Goal: Task Accomplishment & Management: Manage account settings

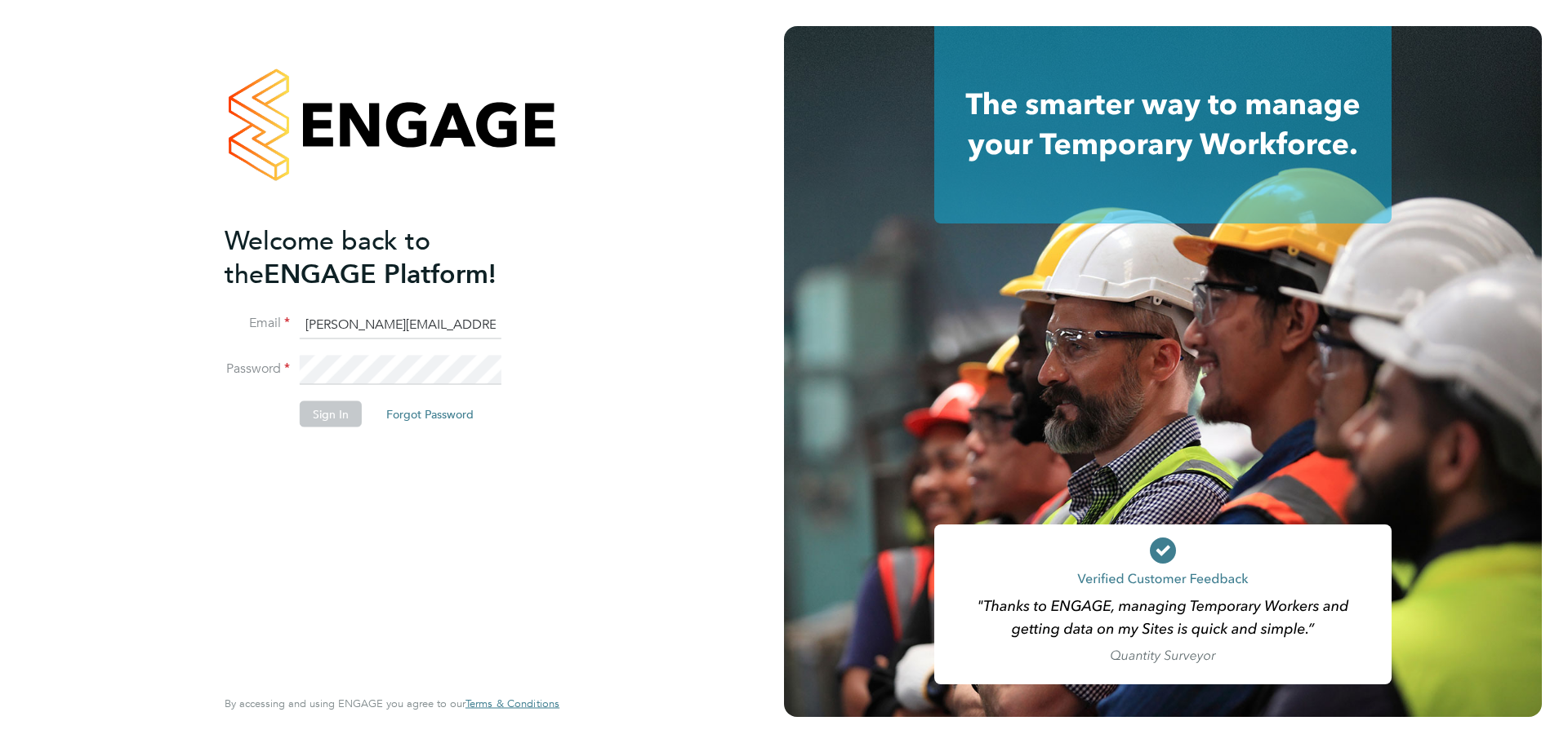
click at [324, 419] on button "Sign In" at bounding box center [330, 415] width 62 height 26
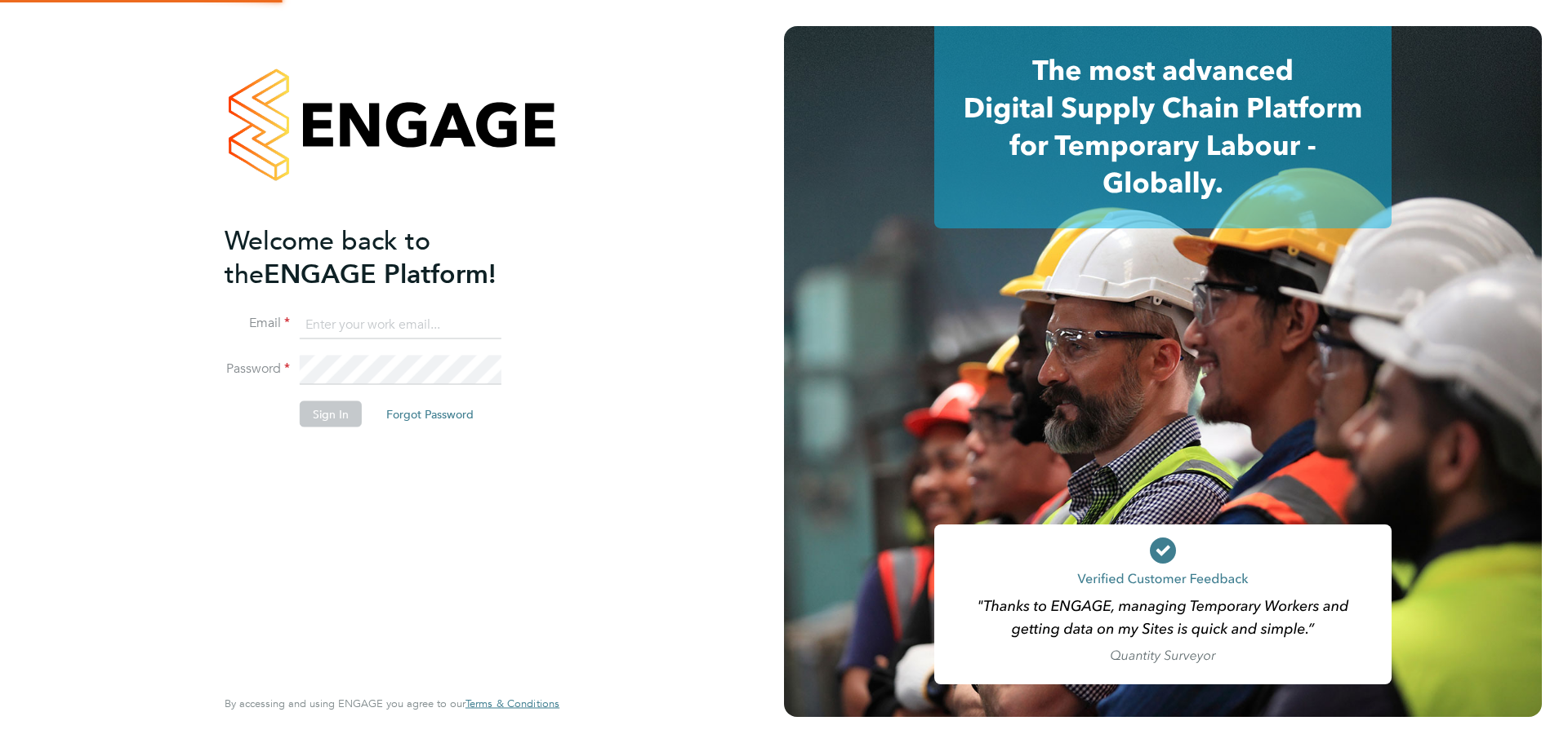
type input "[PERSON_NAME][EMAIL_ADDRESS][DOMAIN_NAME]"
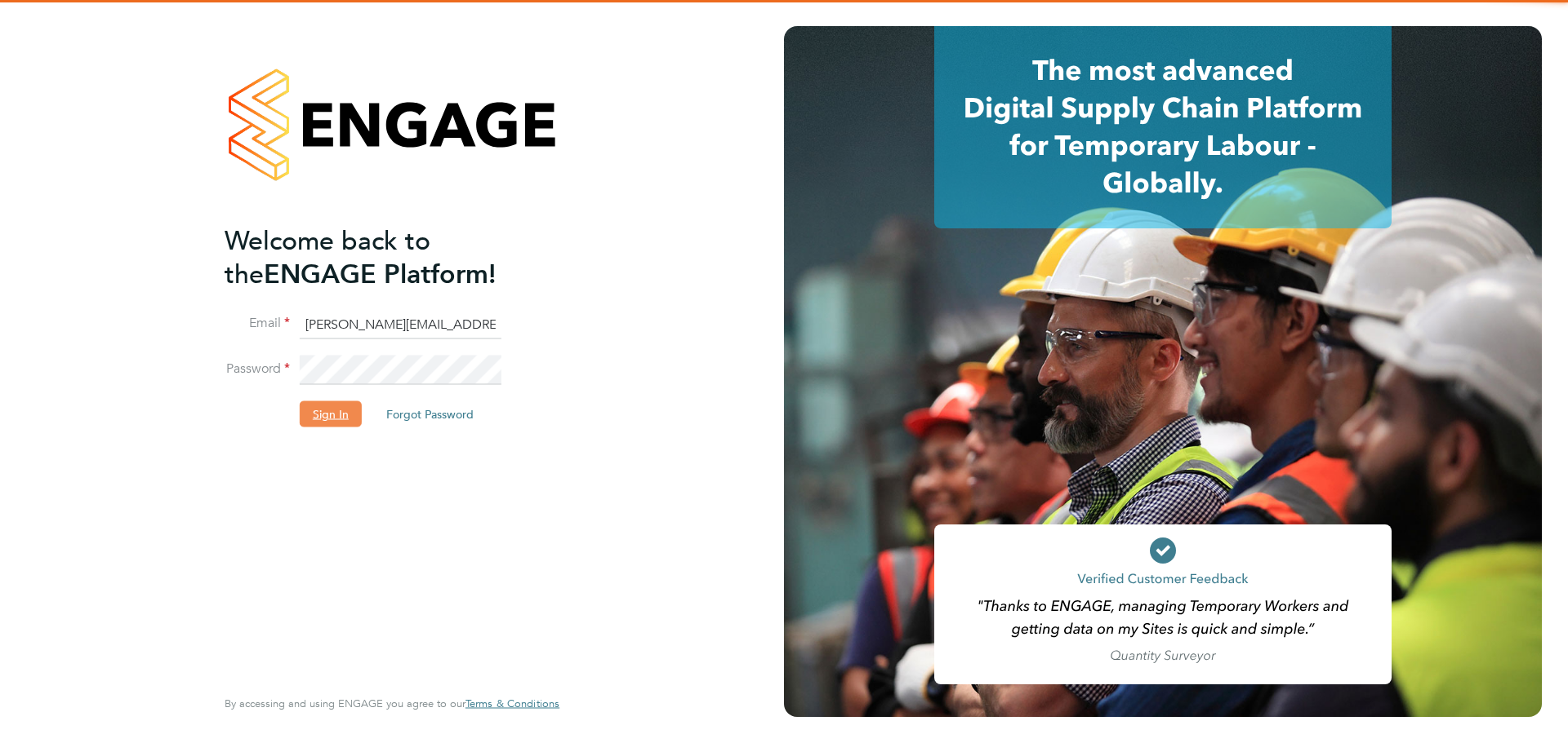
click at [339, 413] on button "Sign In" at bounding box center [330, 415] width 62 height 26
click at [0, 0] on div "Sorry, we are having problems connecting to our services." at bounding box center [0, 0] width 0 height 0
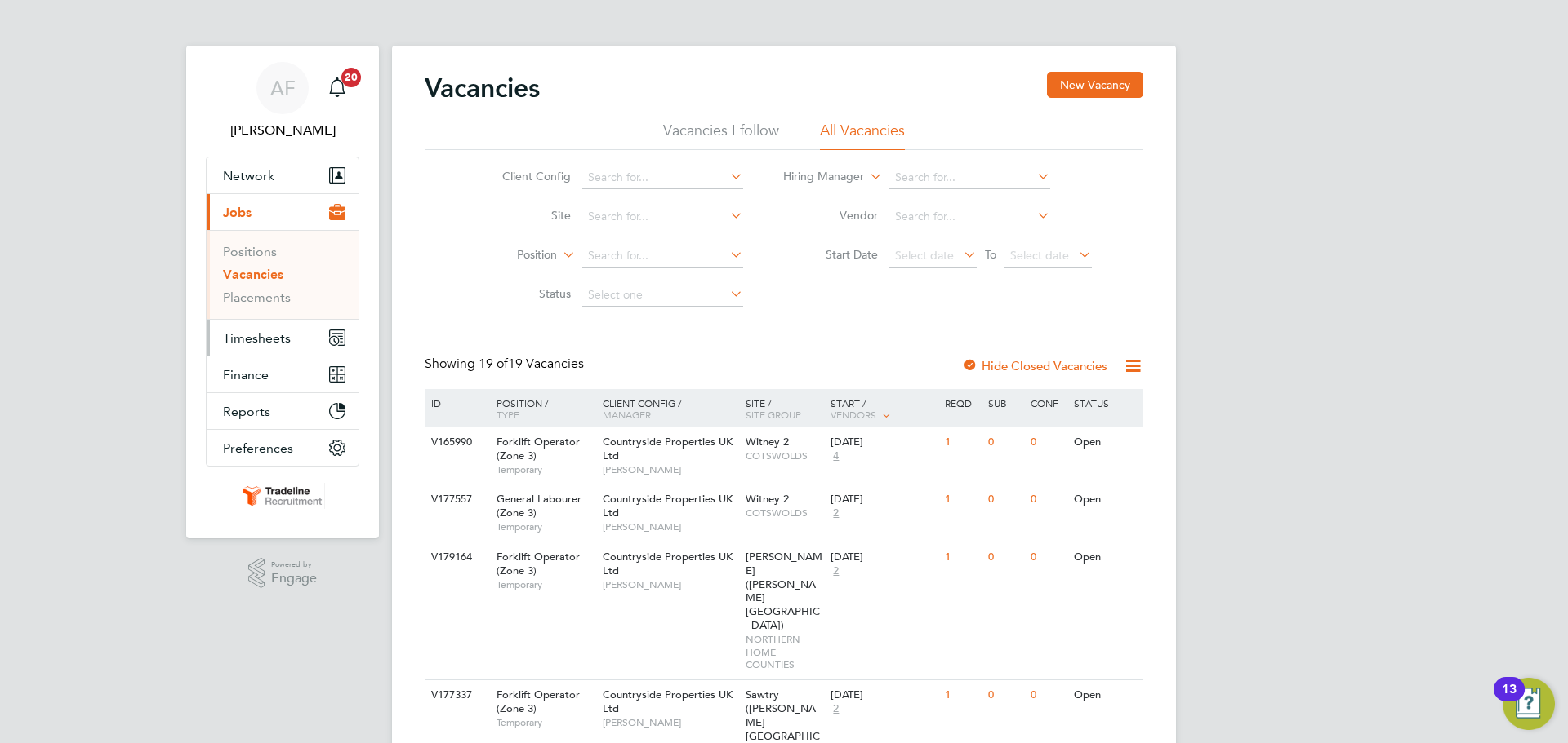
click at [267, 338] on span "Timesheets" at bounding box center [256, 338] width 67 height 16
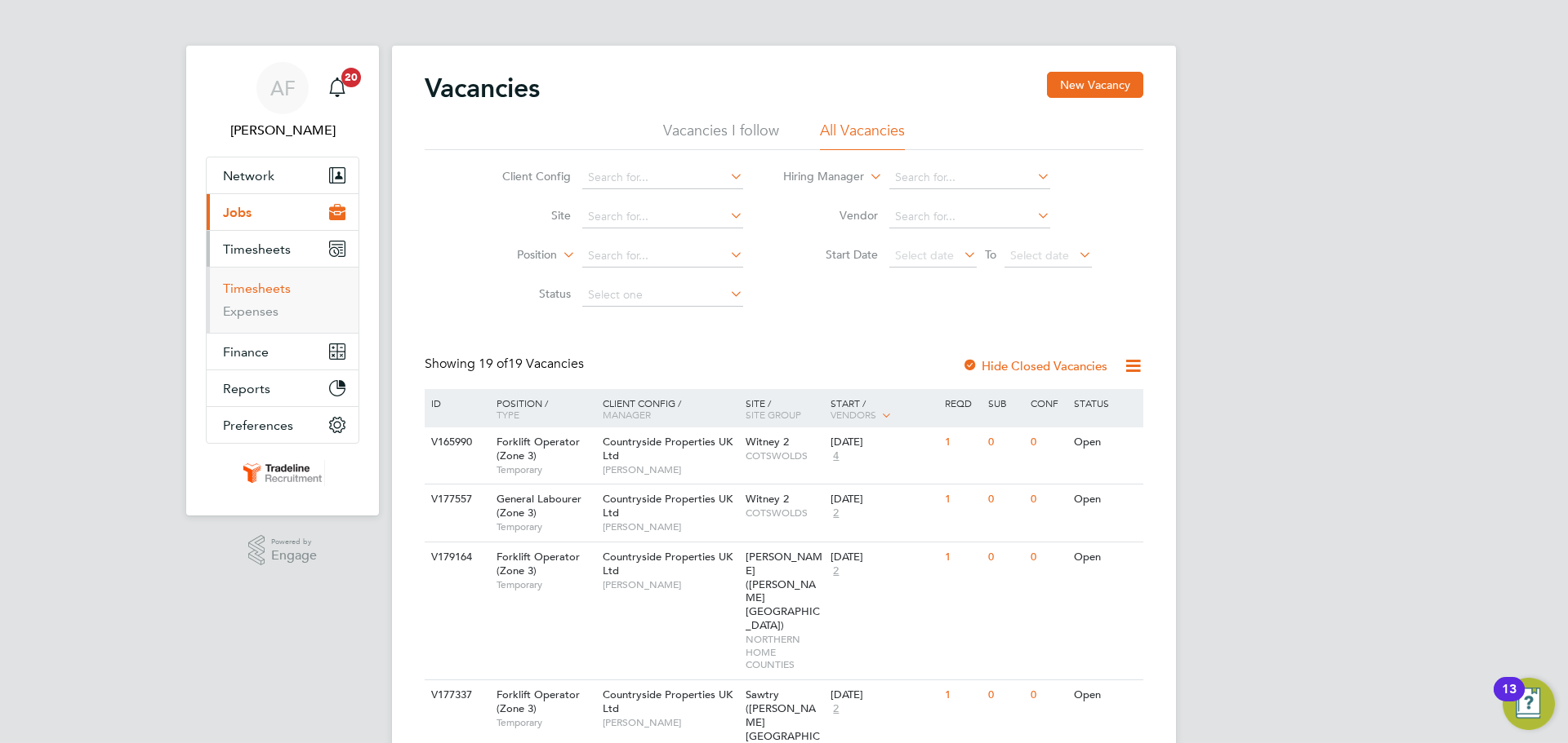
click at [269, 287] on link "Timesheets" at bounding box center [256, 288] width 67 height 16
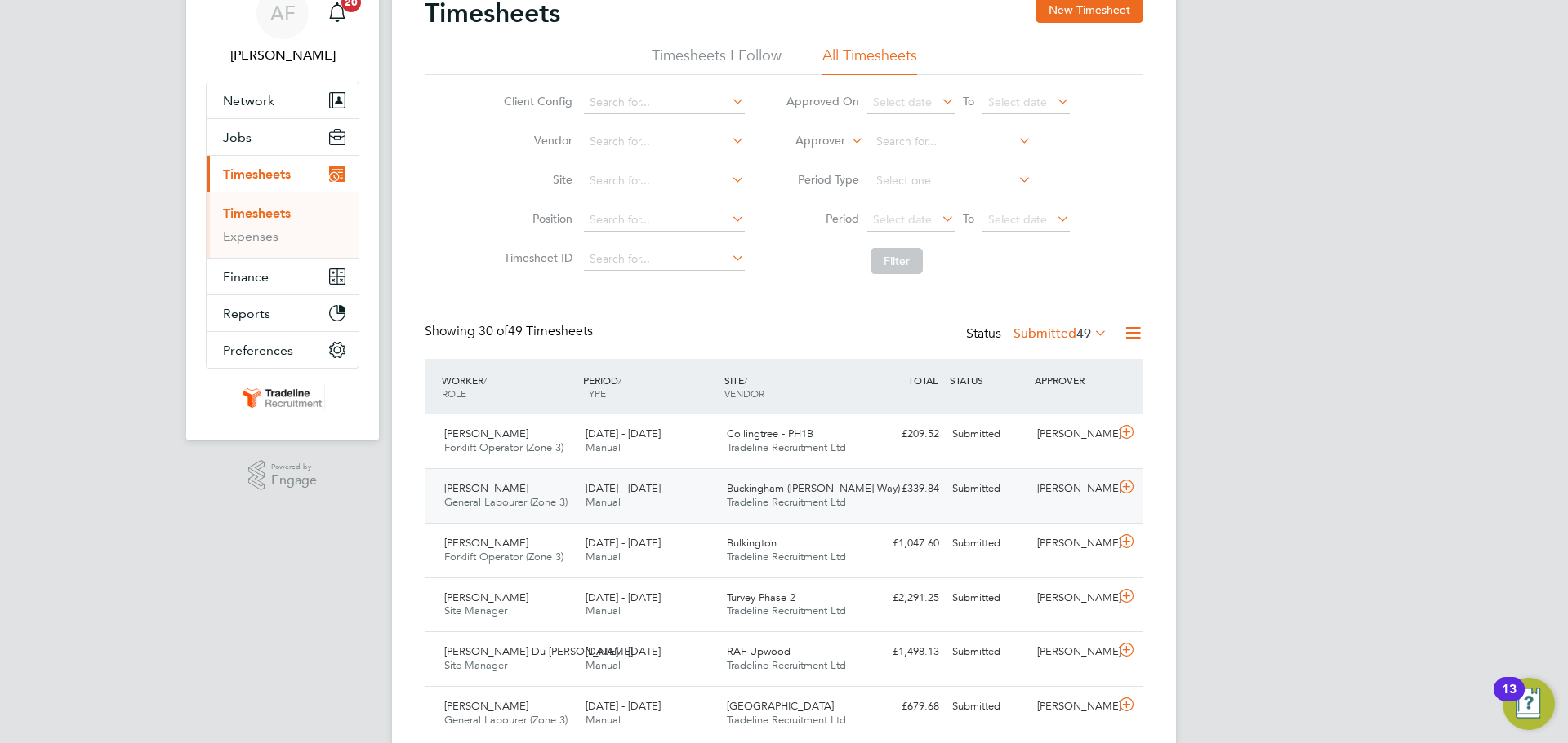
click at [1124, 491] on icon at bounding box center [1127, 487] width 21 height 13
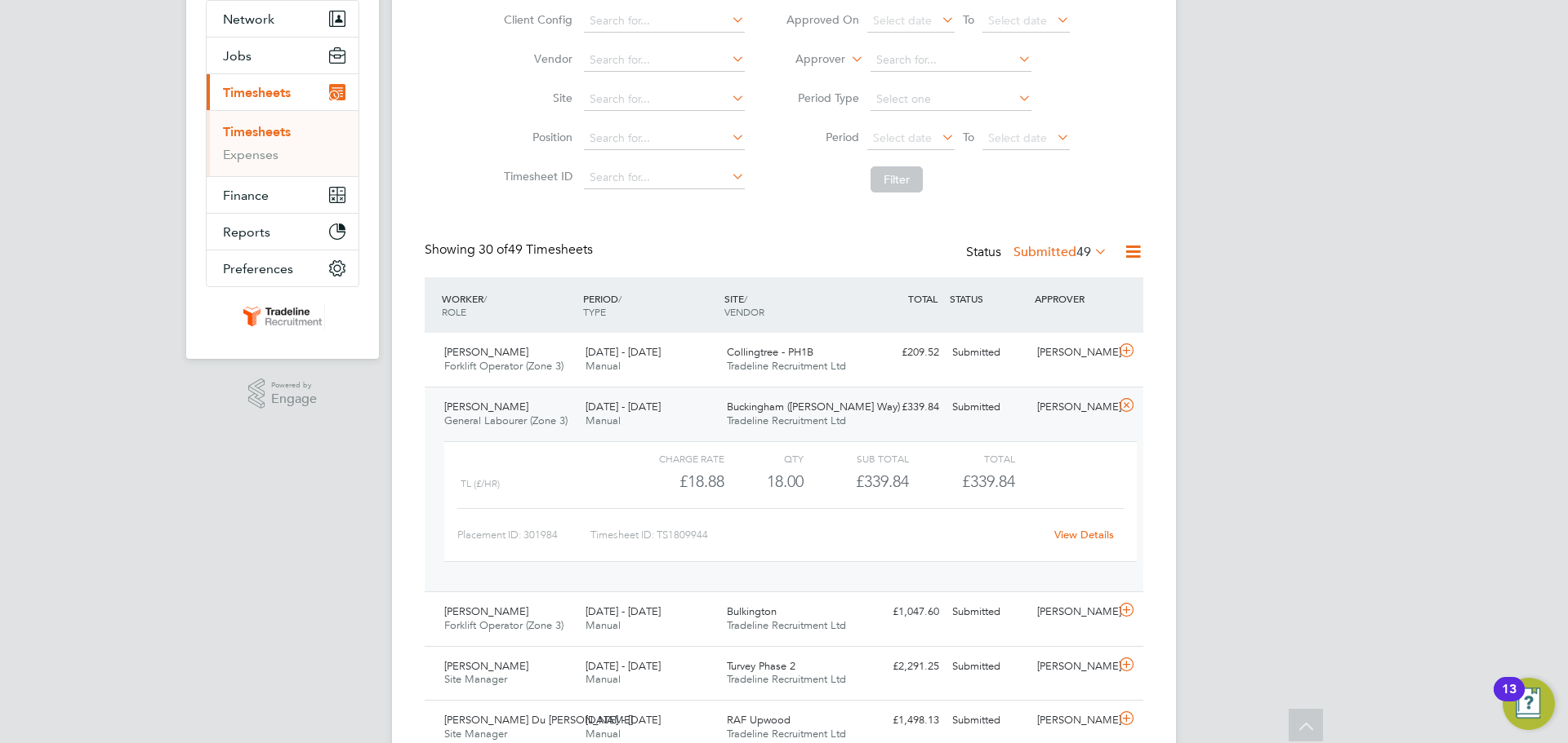
click at [1091, 533] on link "View Details" at bounding box center [1084, 535] width 60 height 14
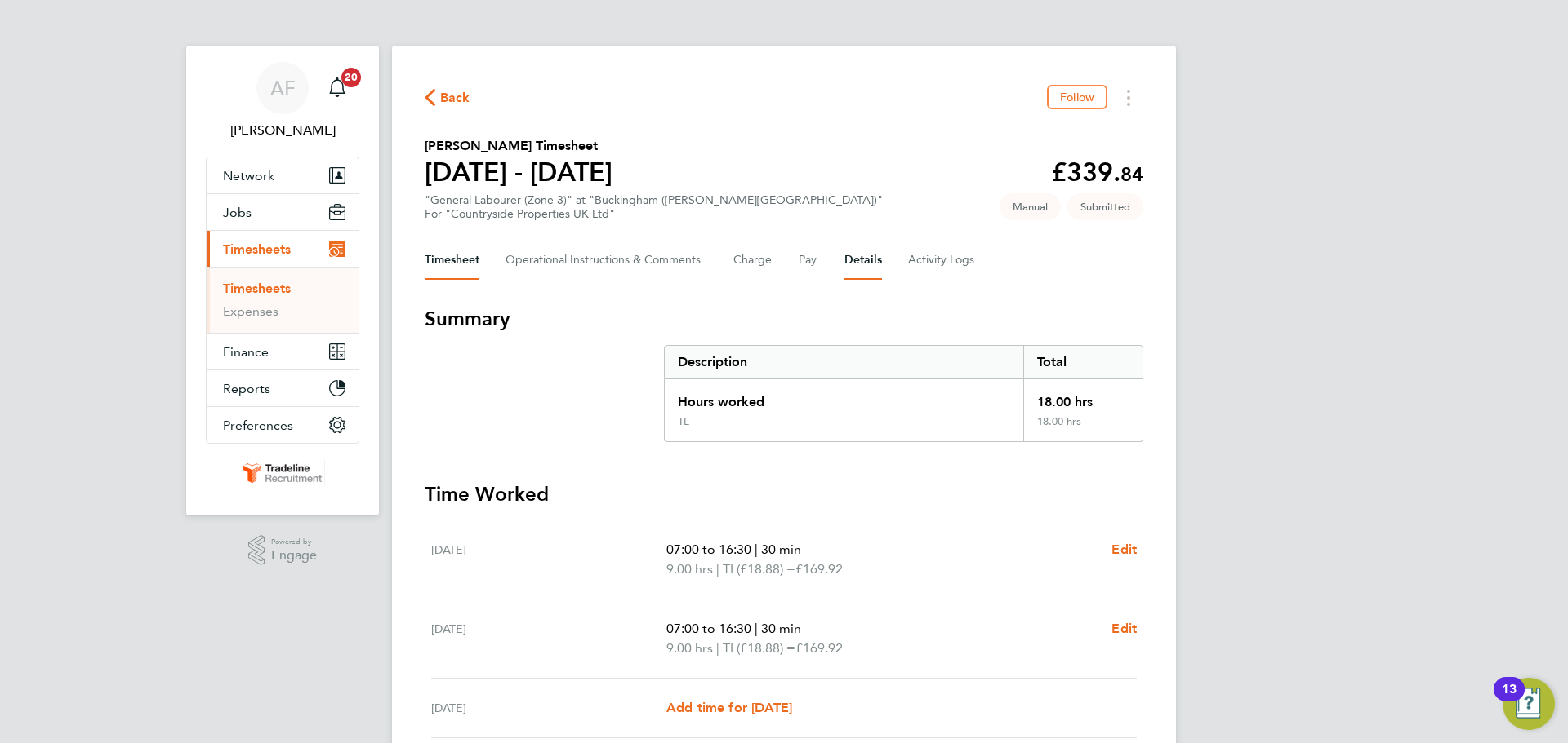
click at [863, 254] on button "Details" at bounding box center [863, 261] width 37 height 39
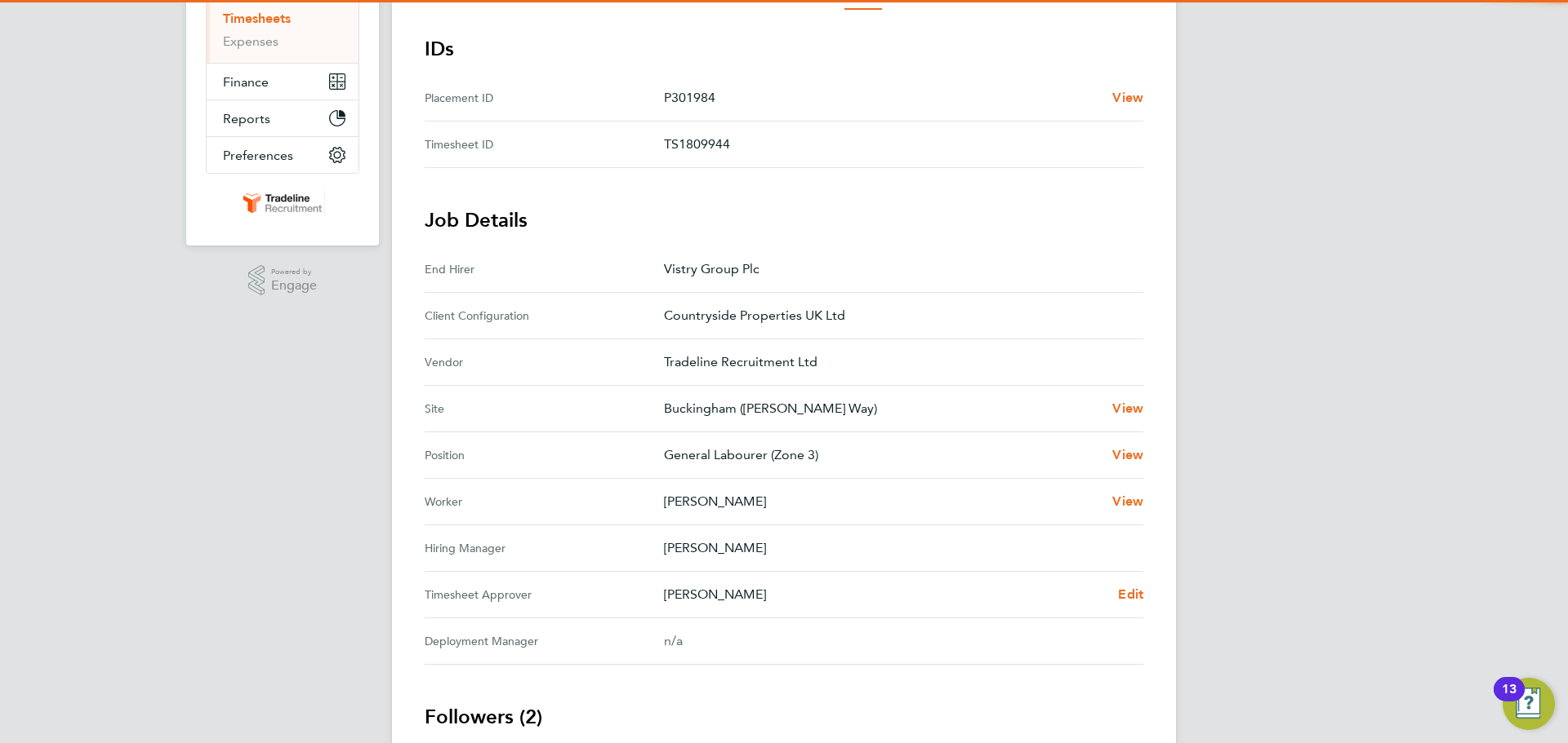
scroll to position [326, 0]
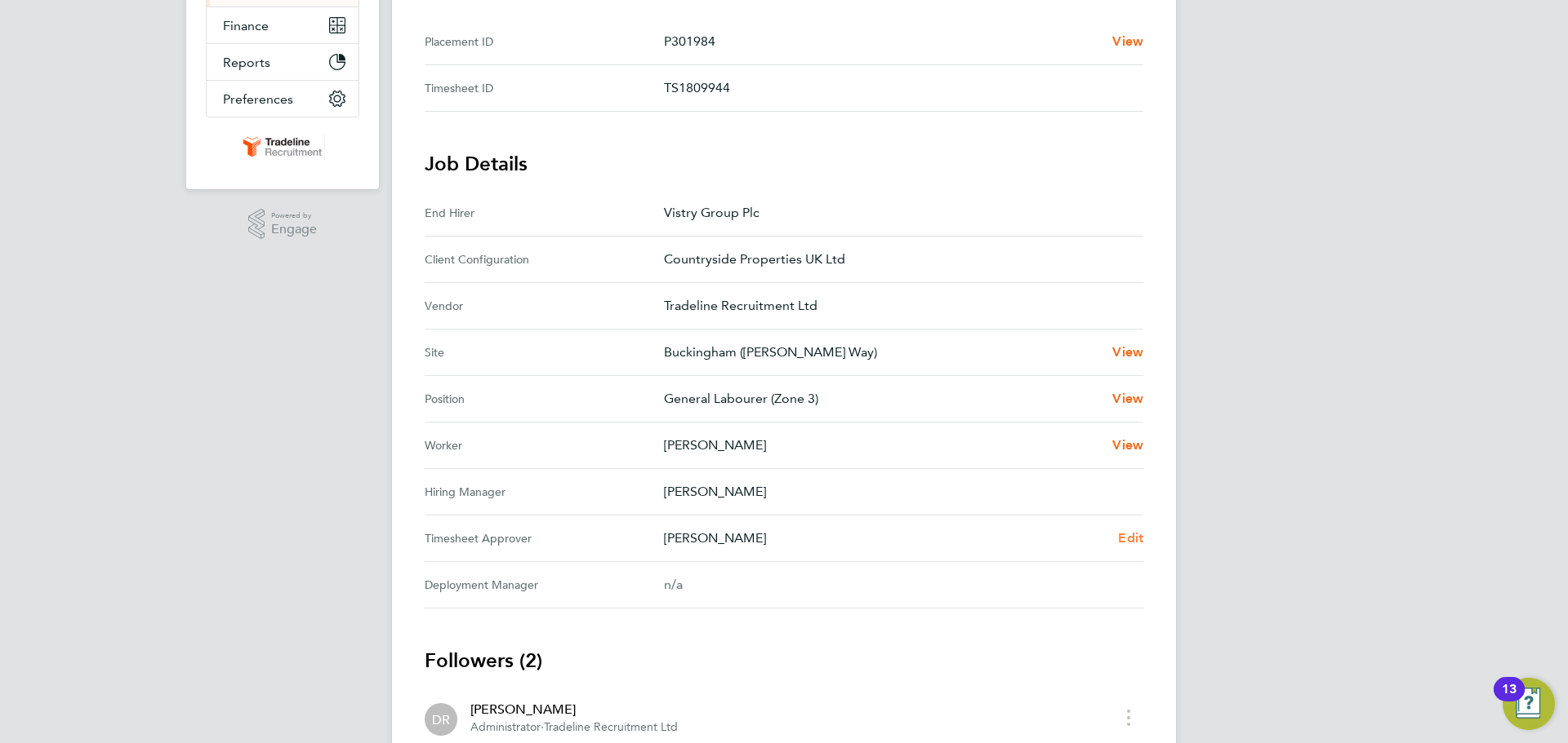
click at [1125, 533] on span "Edit" at bounding box center [1129, 538] width 25 height 16
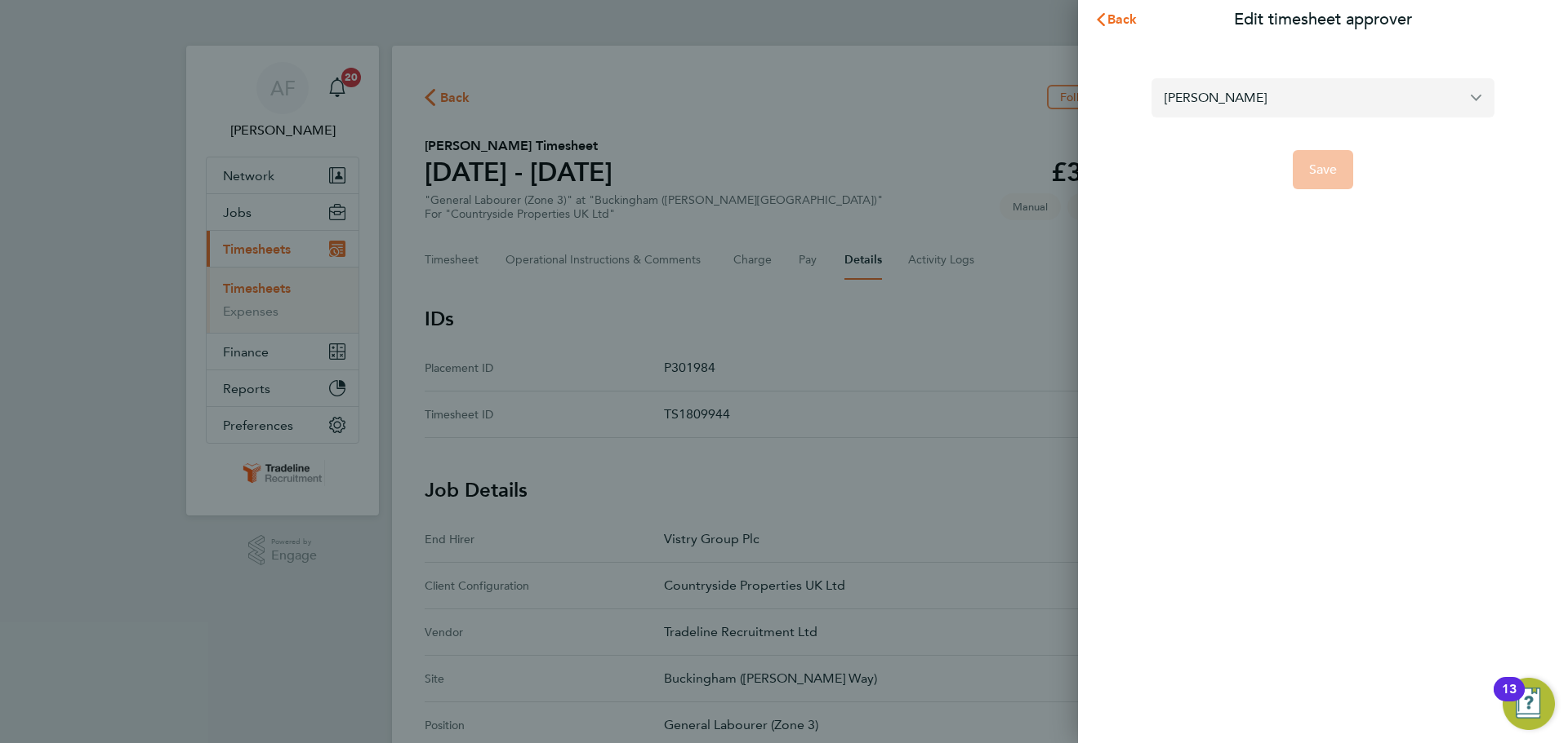
click at [1244, 93] on input "Craig Johnson" at bounding box center [1322, 97] width 343 height 38
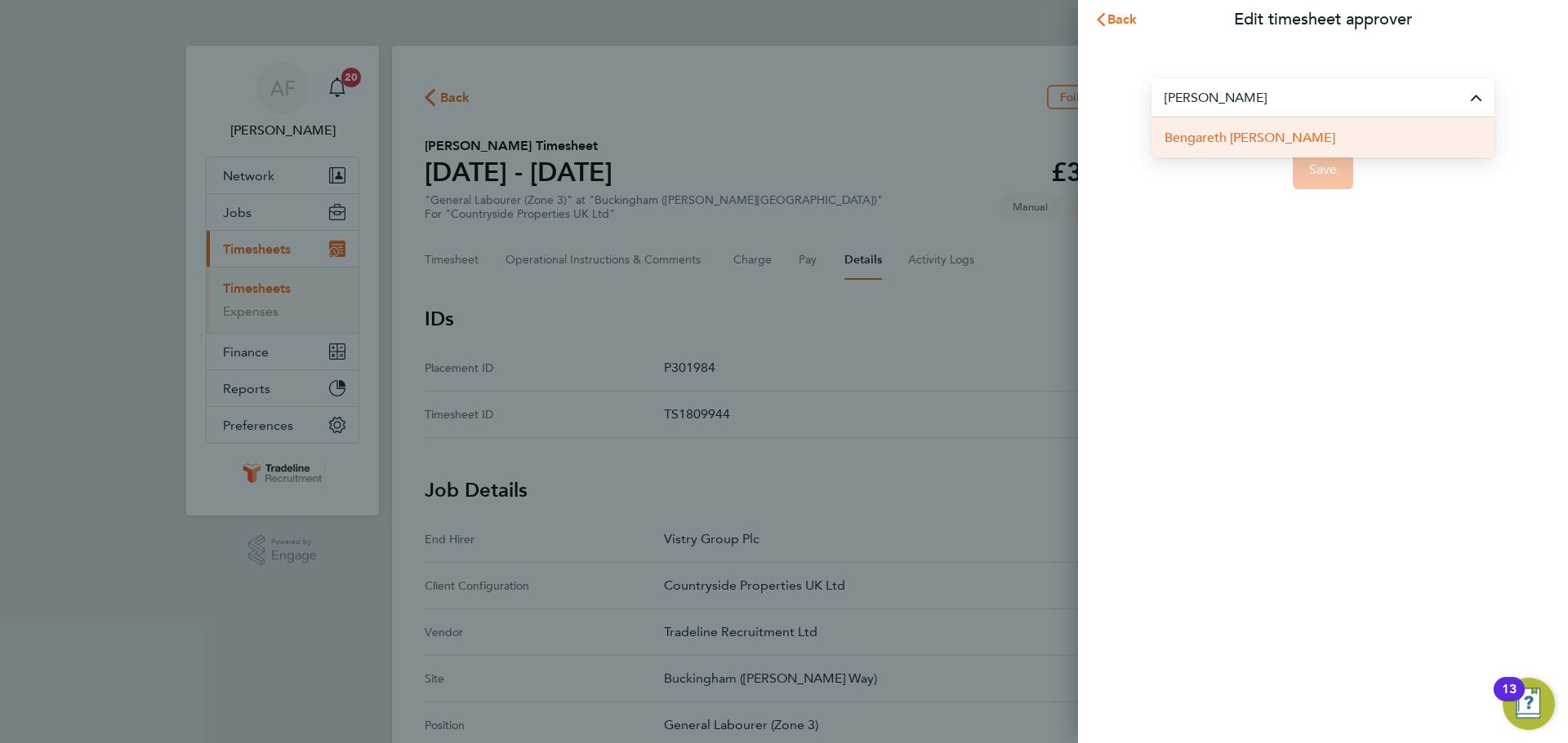
click at [1214, 140] on span "Bengareth Roff" at bounding box center [1249, 137] width 171 height 20
type input "Bengareth Roff"
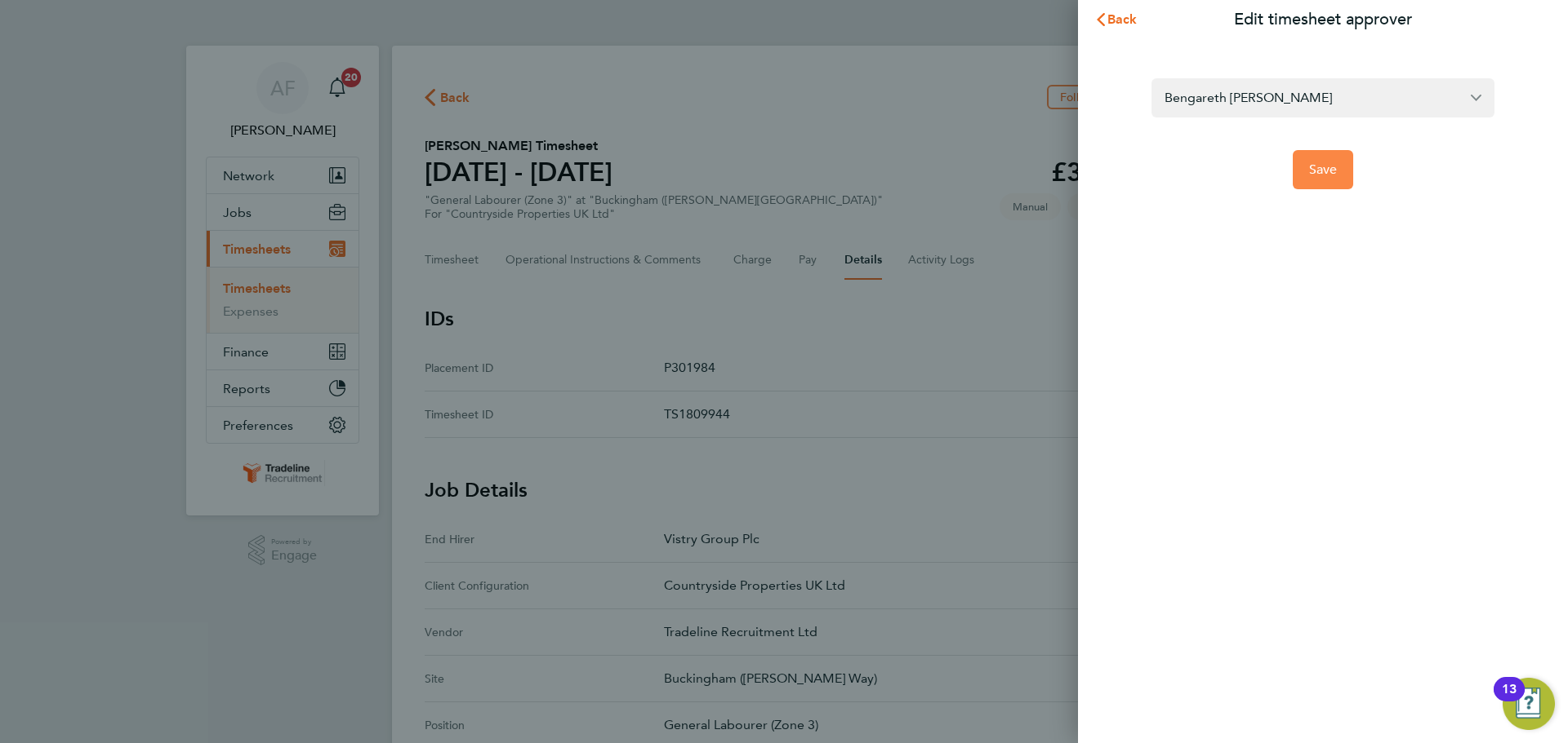
click at [1307, 164] on button "Save" at bounding box center [1322, 170] width 61 height 39
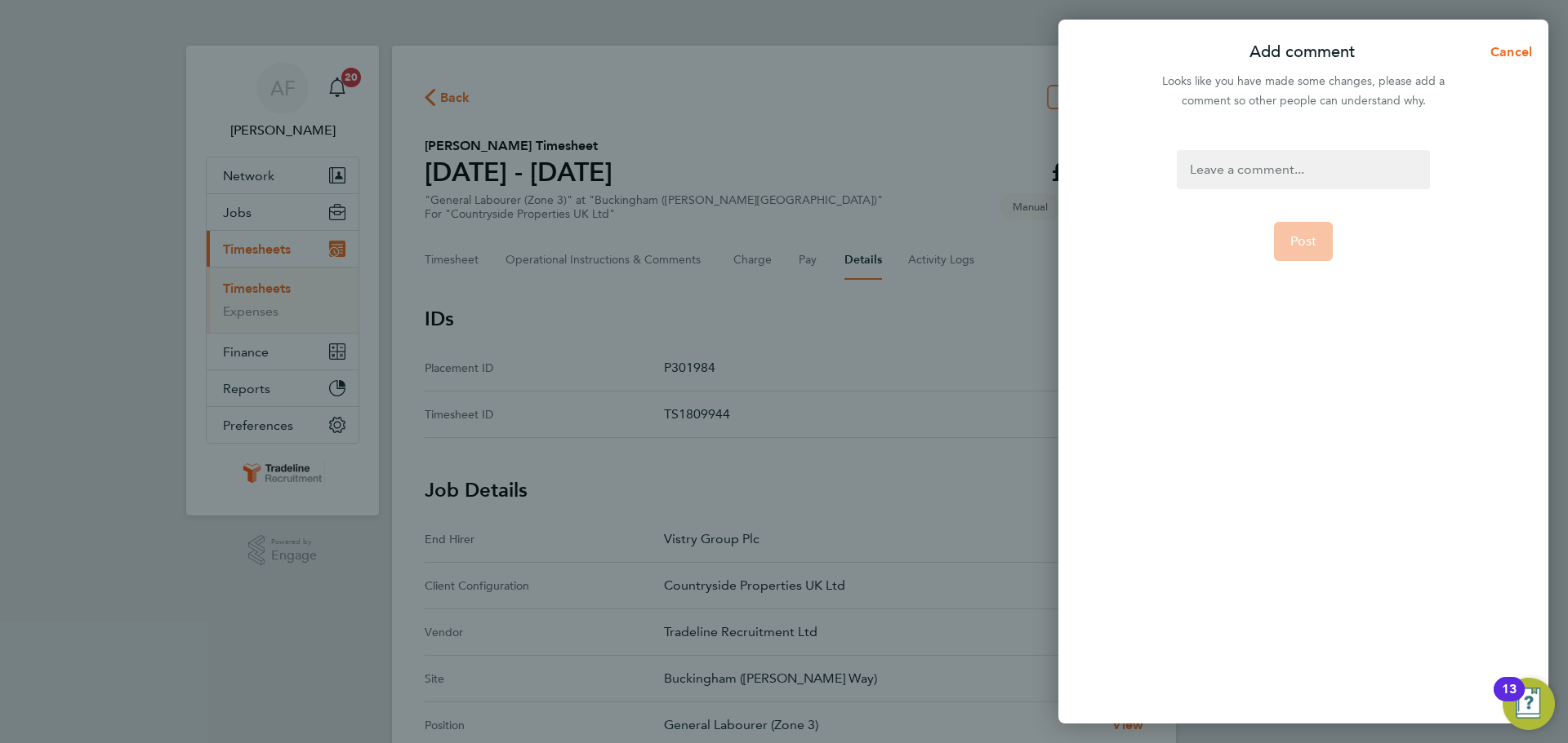
click at [1292, 168] on div at bounding box center [1302, 170] width 252 height 39
click at [1291, 169] on div at bounding box center [1302, 170] width 252 height 39
click at [1308, 237] on span "Post" at bounding box center [1303, 241] width 27 height 16
